Goal: Information Seeking & Learning: Learn about a topic

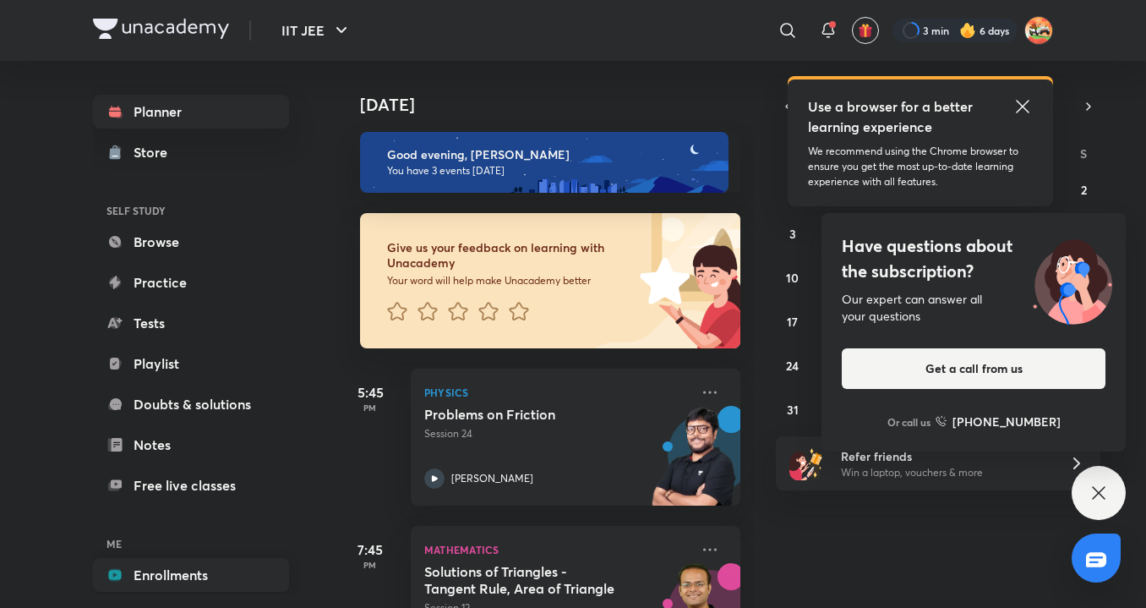
click at [174, 565] on link "Enrollments" at bounding box center [191, 575] width 196 height 34
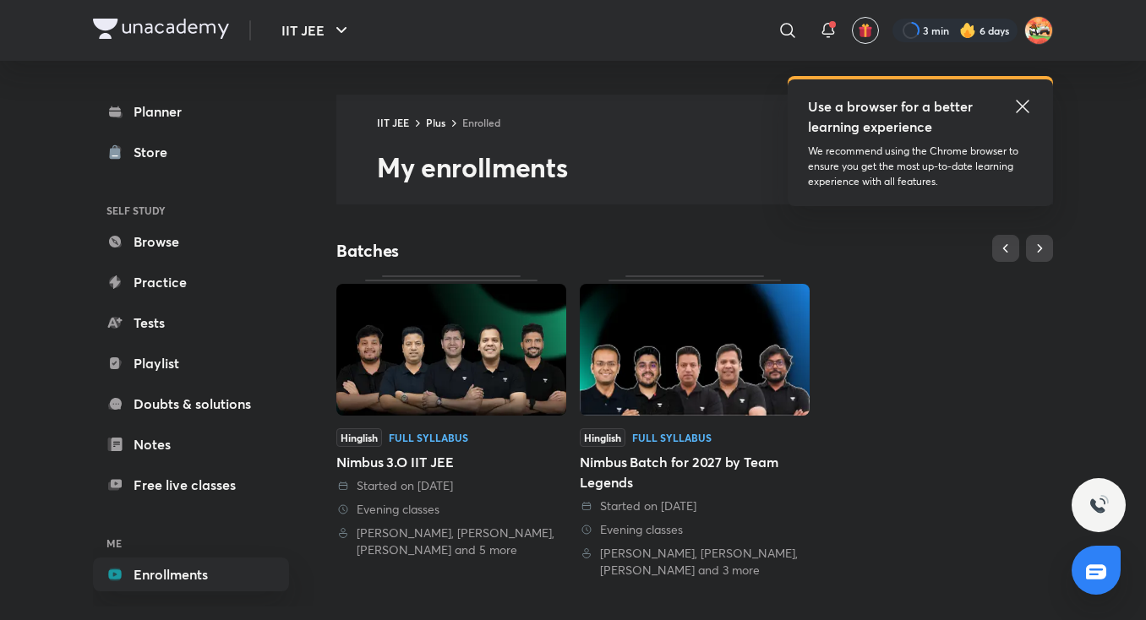
click at [484, 426] on link "Hinglish Full Syllabus Nimbus 3.O IIT JEE Started on 7 May 2024 Evening classes…" at bounding box center [451, 416] width 230 height 283
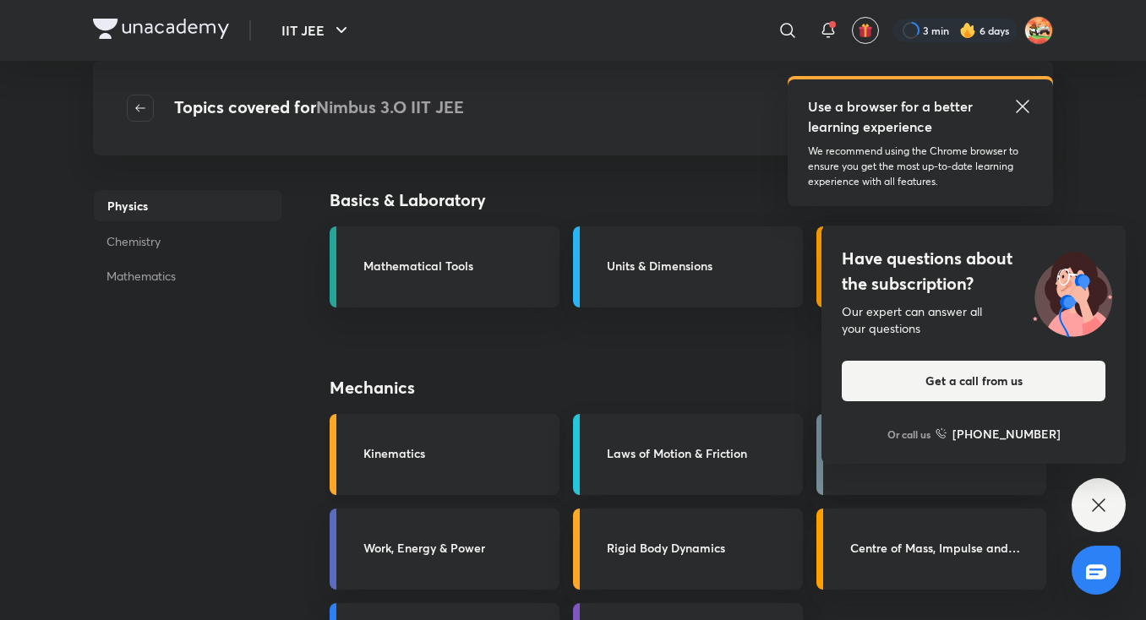
click at [534, 414] on link "Kinematics" at bounding box center [445, 454] width 230 height 81
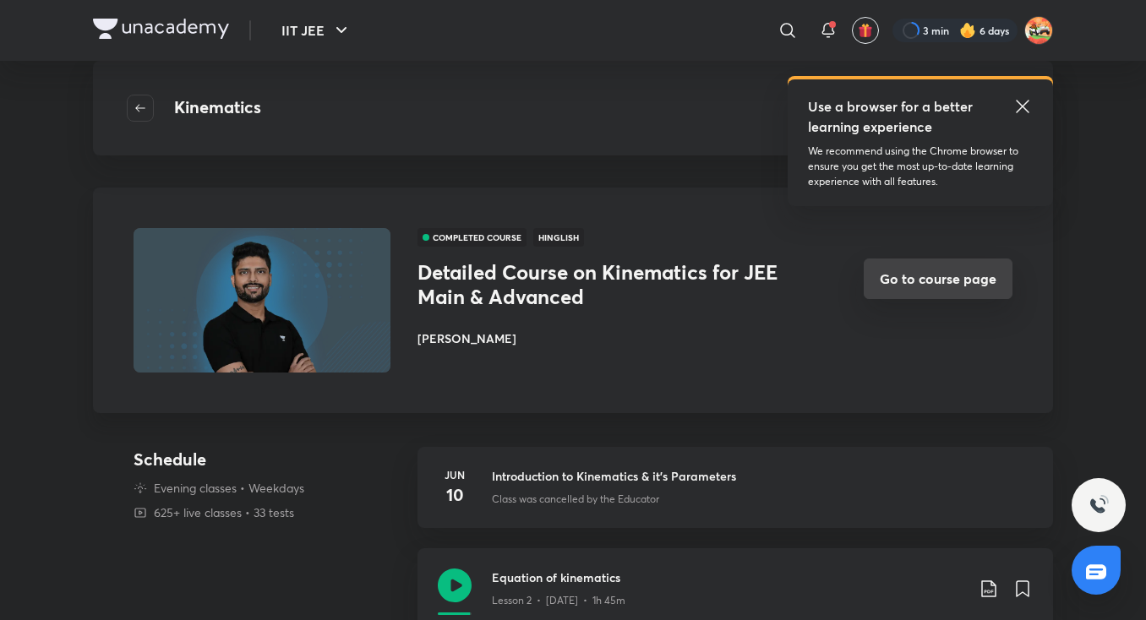
click at [944, 288] on button "Go to course page" at bounding box center [938, 279] width 149 height 41
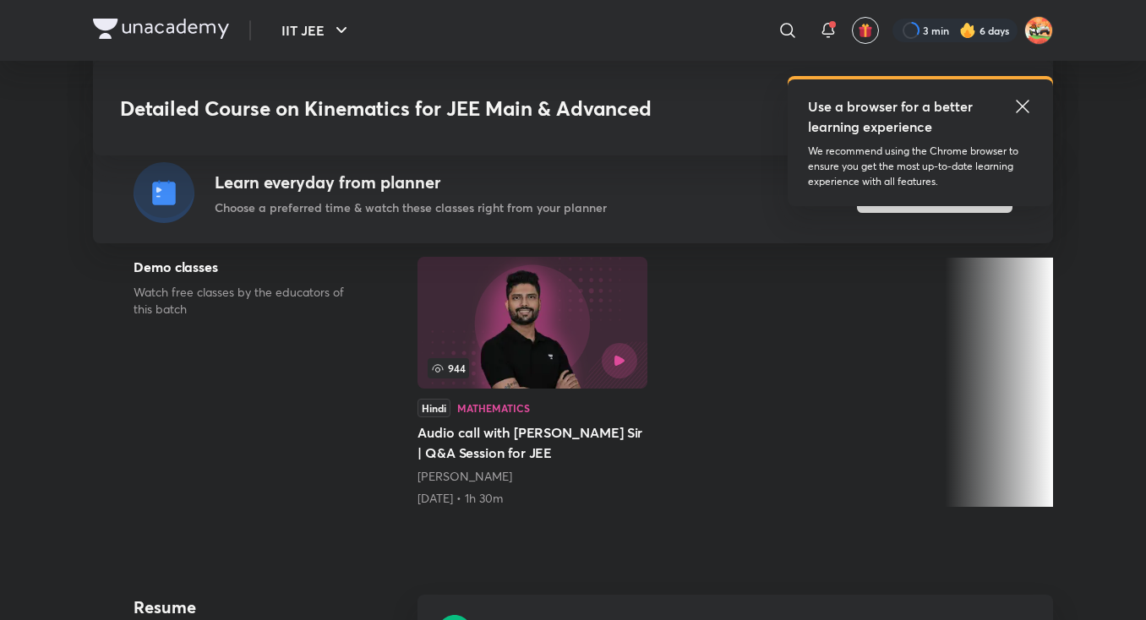
scroll to position [536, 0]
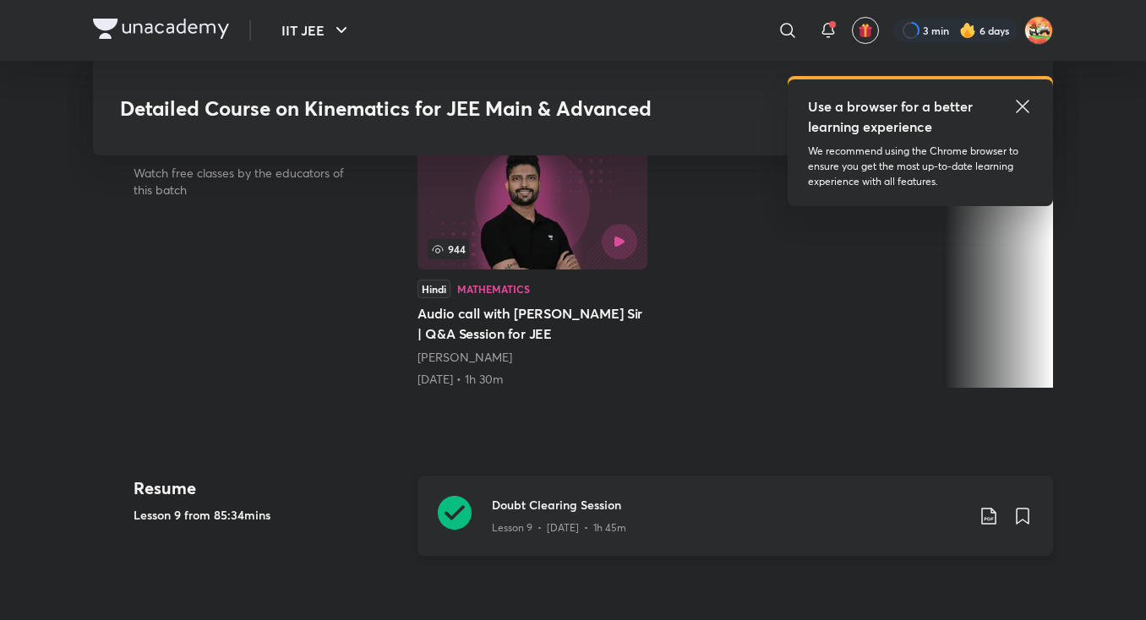
click at [653, 496] on h3 "Doubt Clearing Session" at bounding box center [728, 505] width 473 height 18
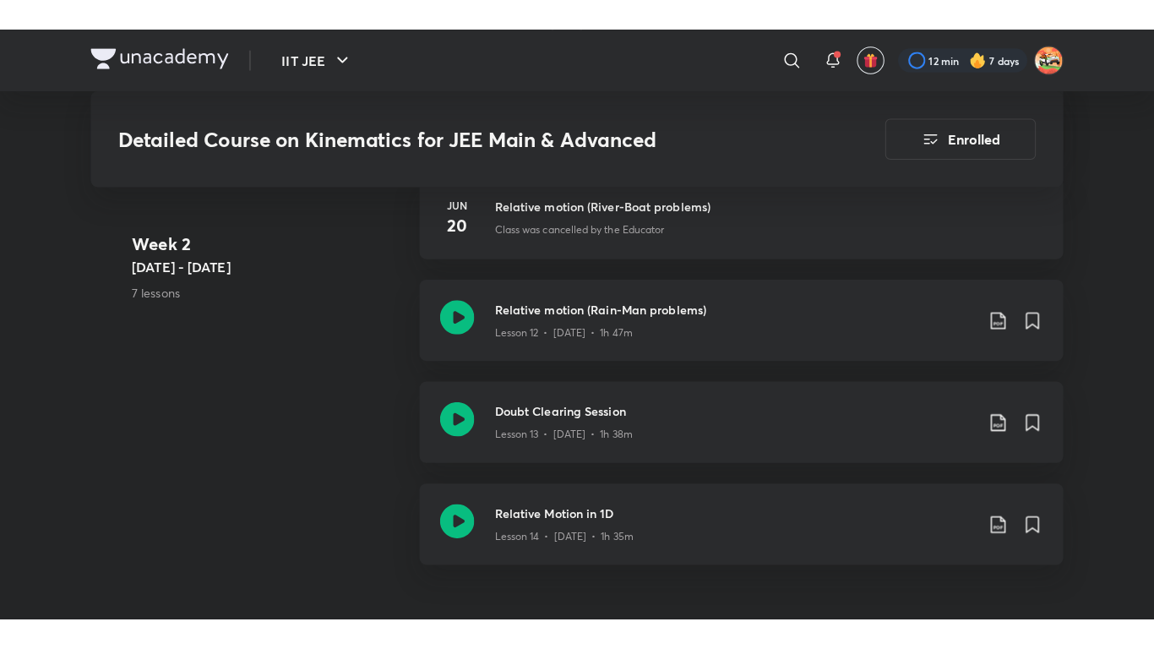
scroll to position [2150, 0]
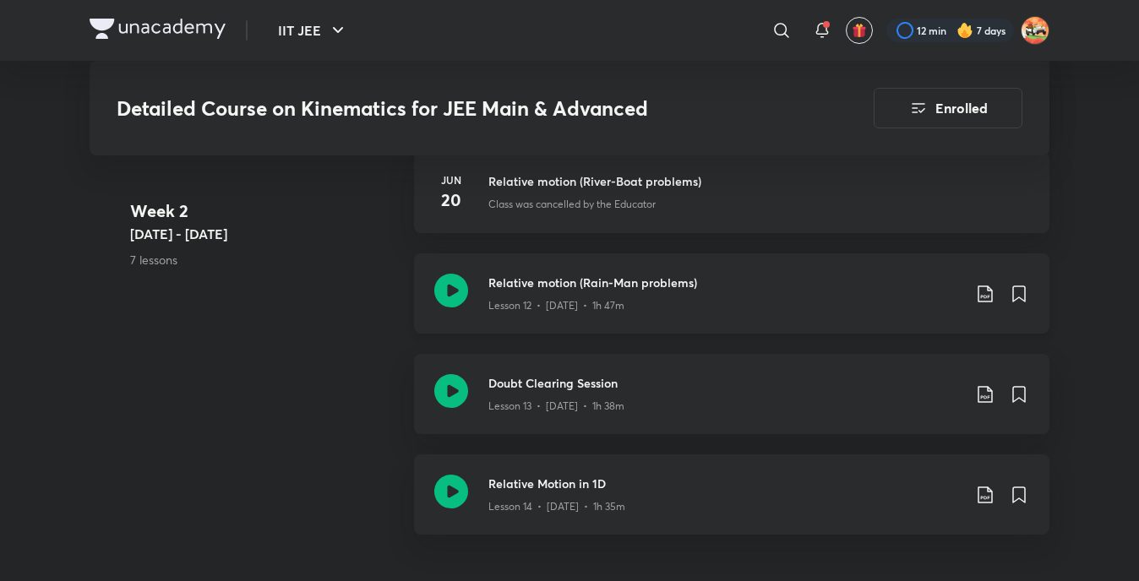
click at [448, 274] on icon at bounding box center [451, 291] width 34 height 34
